Goal: Navigation & Orientation: Find specific page/section

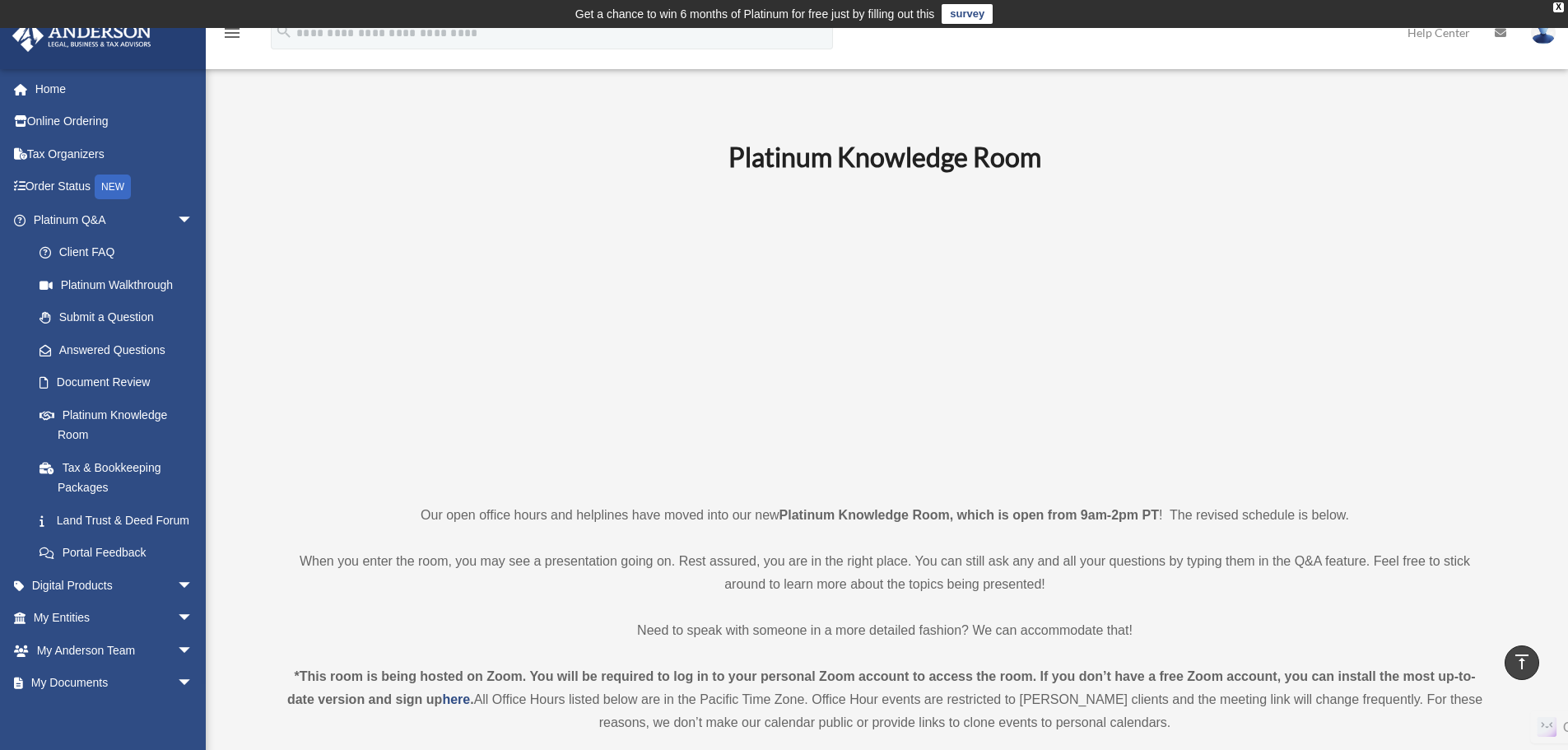
scroll to position [577, 0]
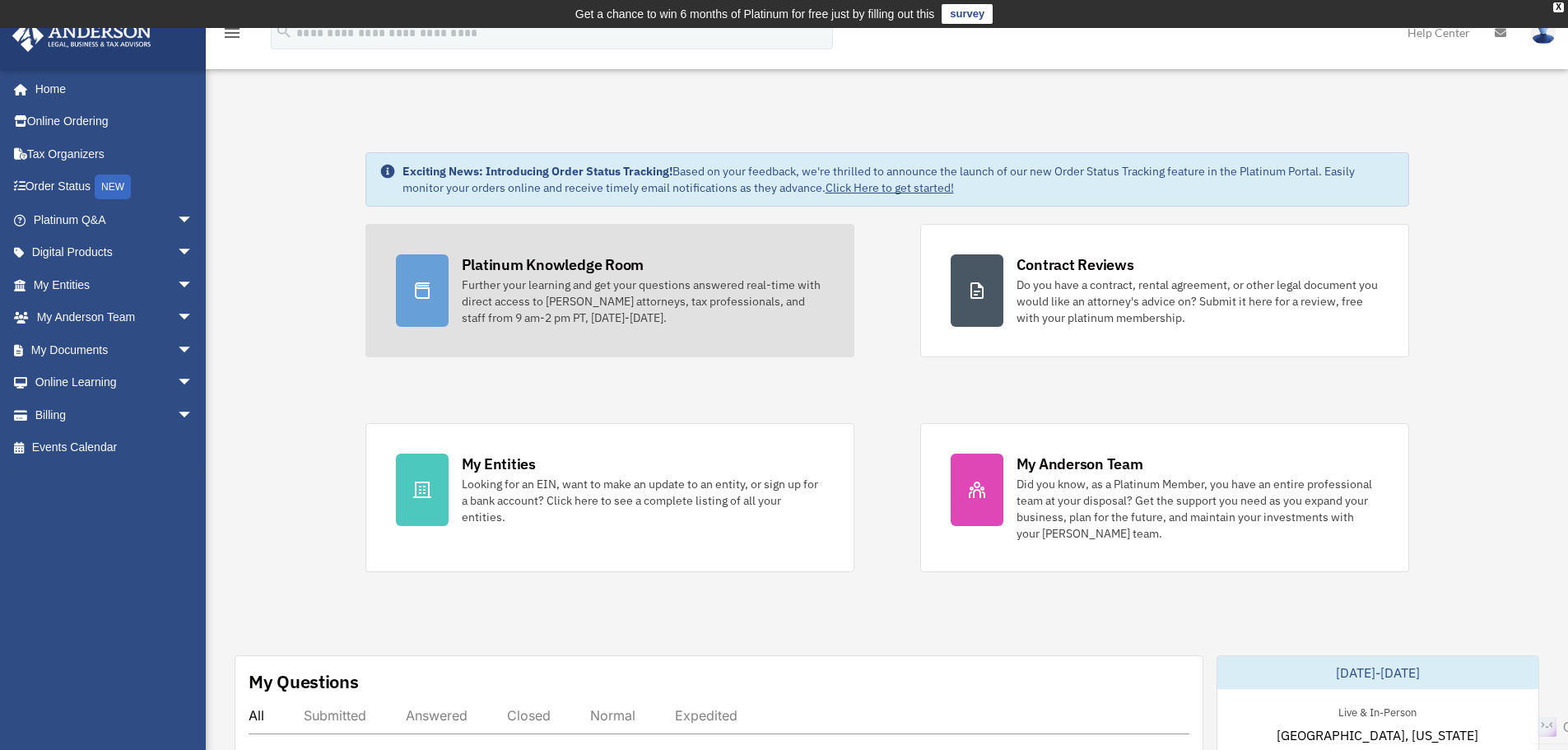
click at [529, 330] on link "Platinum Knowledge Room Further your learning and get your questions answered r…" at bounding box center [609, 291] width 489 height 134
